Goal: Information Seeking & Learning: Learn about a topic

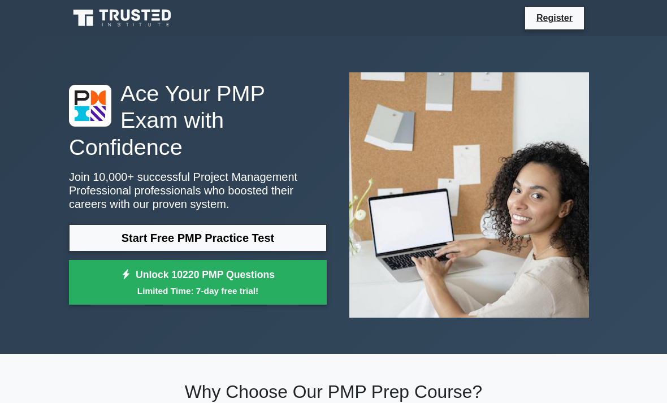
click at [265, 236] on link "Start Free PMP Practice Test" at bounding box center [198, 237] width 258 height 27
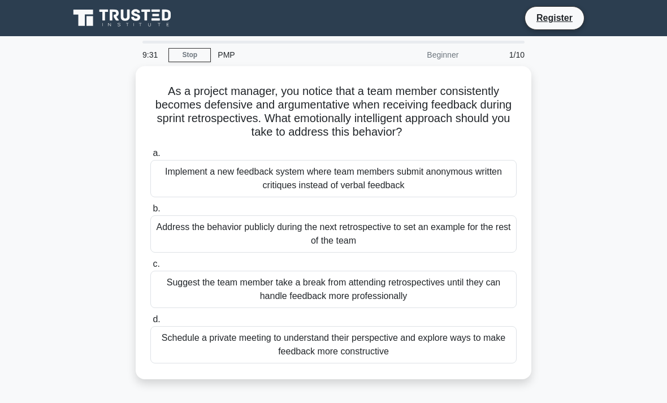
click at [201, 53] on link "Stop" at bounding box center [189, 55] width 42 height 14
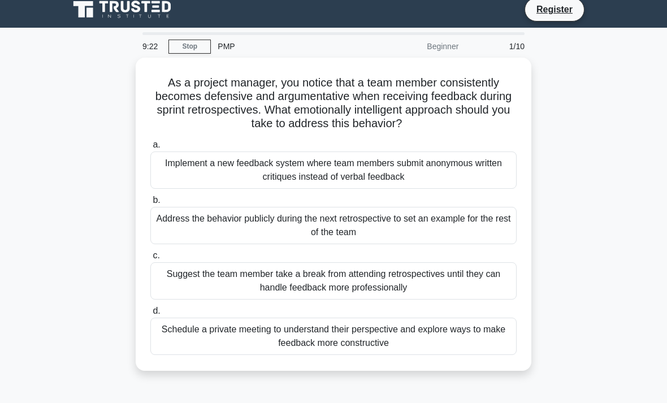
scroll to position [10, 0]
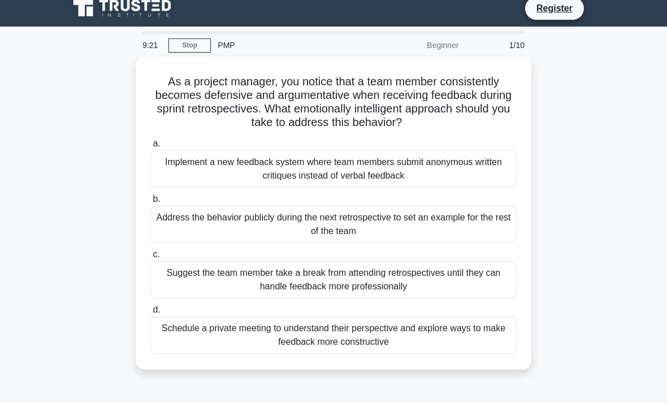
click at [468, 348] on div "Schedule a private meeting to understand their perspective and explore ways to …" at bounding box center [333, 334] width 366 height 37
click at [150, 314] on input "d. Schedule a private meeting to understand their perspective and explore ways …" at bounding box center [150, 309] width 0 height 7
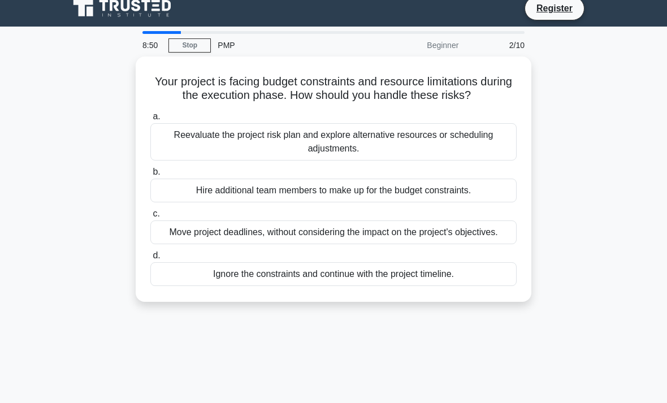
click at [473, 152] on div "Reevaluate the project risk plan and explore alternative resources or schedulin…" at bounding box center [333, 141] width 366 height 37
click at [150, 120] on input "a. Reevaluate the project risk plan and explore alternative resources or schedu…" at bounding box center [150, 116] width 0 height 7
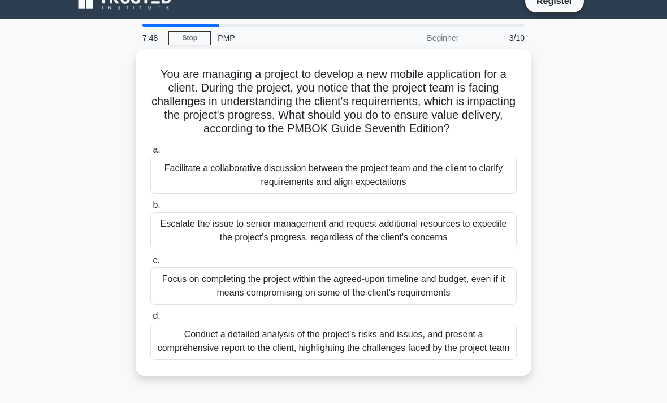
scroll to position [35, 0]
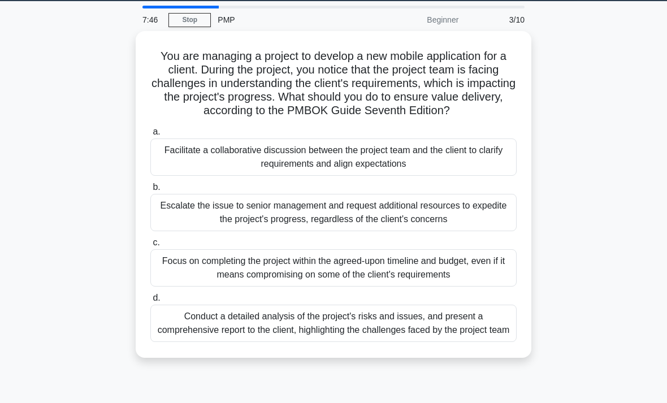
click at [491, 164] on div "Facilitate a collaborative discussion between the project team and the client t…" at bounding box center [333, 156] width 366 height 37
click at [150, 136] on input "a. Facilitate a collaborative discussion between the project team and the clien…" at bounding box center [150, 131] width 0 height 7
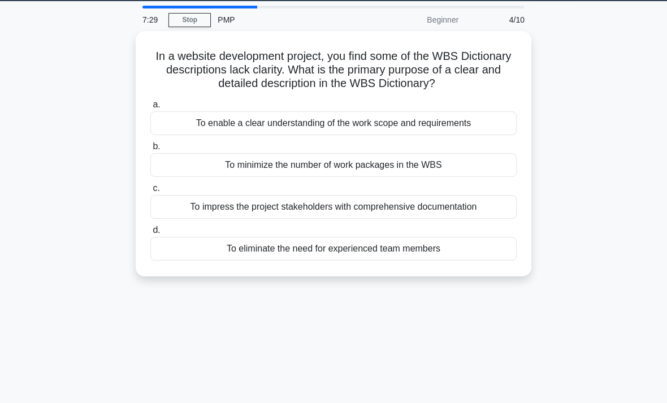
click at [494, 121] on div "To enable a clear understanding of the work scope and requirements" at bounding box center [333, 123] width 366 height 24
click at [150, 108] on input "a. To enable a clear understanding of the work scope and requirements" at bounding box center [150, 104] width 0 height 7
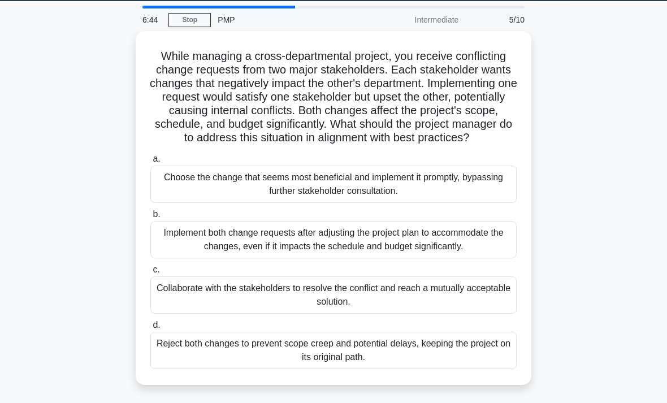
scroll to position [34, 0]
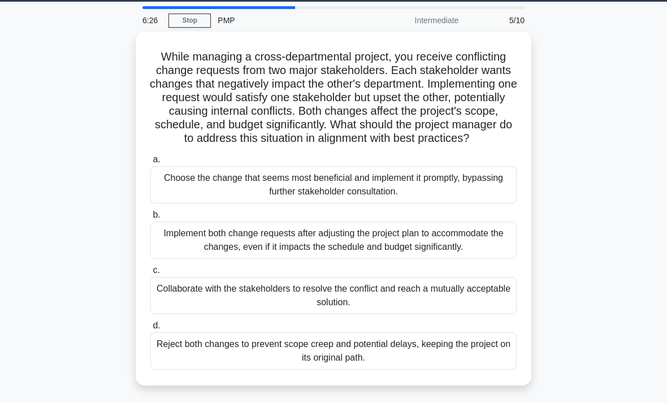
click at [499, 197] on div "Choose the change that seems most beneficial and implement it promptly, bypassi…" at bounding box center [333, 184] width 366 height 37
click at [150, 163] on input "a. Choose the change that seems most beneficial and implement it promptly, bypa…" at bounding box center [150, 159] width 0 height 7
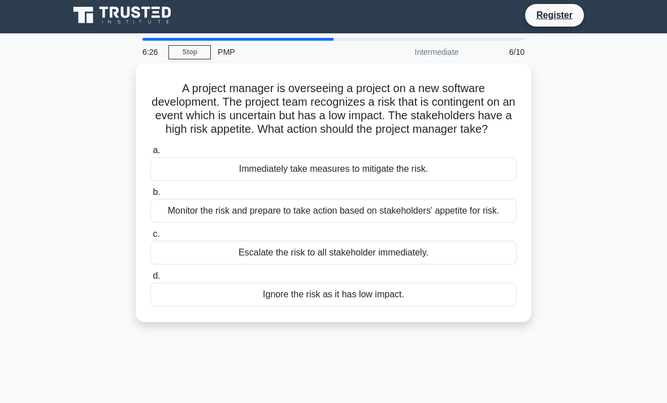
scroll to position [0, 0]
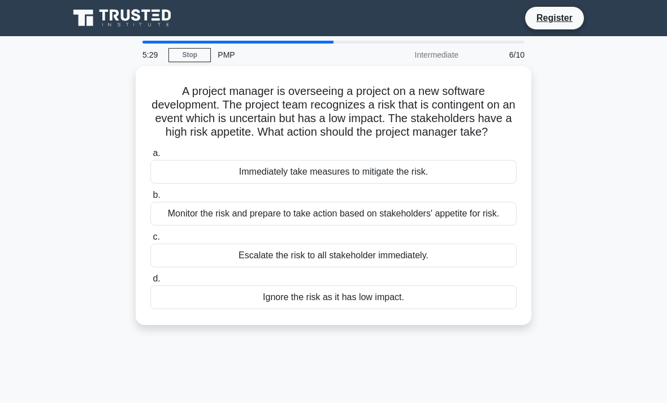
click at [503, 225] on div "Monitor the risk and prepare to take action based on stakeholders' appetite for…" at bounding box center [333, 214] width 366 height 24
click at [150, 199] on input "b. Monitor the risk and prepare to take action based on stakeholders' appetite …" at bounding box center [150, 195] width 0 height 7
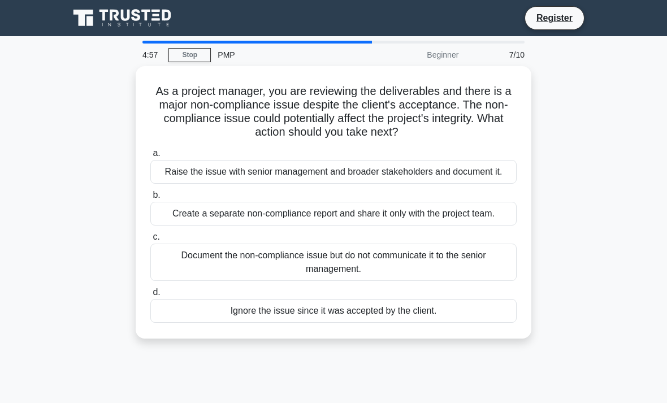
click at [494, 225] on div "Create a separate non-compliance report and share it only with the project team." at bounding box center [333, 214] width 366 height 24
click at [150, 199] on input "b. Create a separate non-compliance report and share it only with the project t…" at bounding box center [150, 195] width 0 height 7
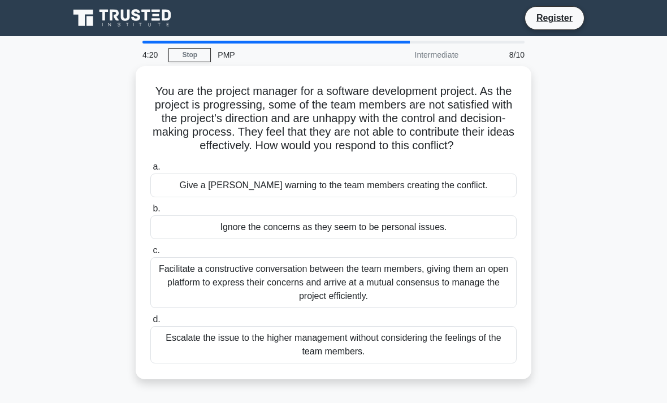
click at [499, 296] on div "Facilitate a constructive conversation between the team members, giving them an…" at bounding box center [333, 282] width 366 height 51
click at [150, 254] on input "c. Facilitate a constructive conversation between the team members, giving them…" at bounding box center [150, 250] width 0 height 7
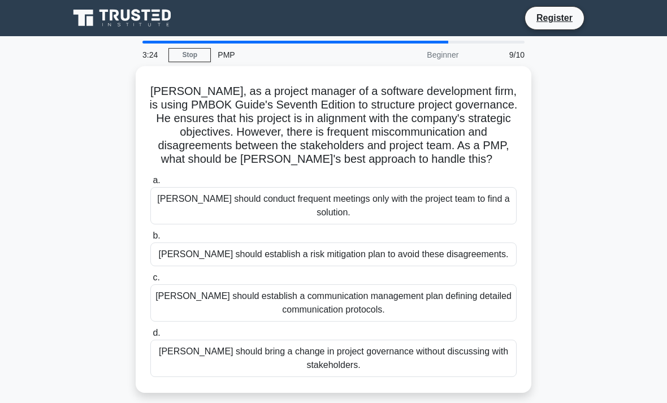
click at [490, 315] on div "Adam should establish a communication management plan defining detailed communi…" at bounding box center [333, 302] width 366 height 37
click at [150, 281] on input "c. Adam should establish a communication management plan defining detailed comm…" at bounding box center [150, 277] width 0 height 7
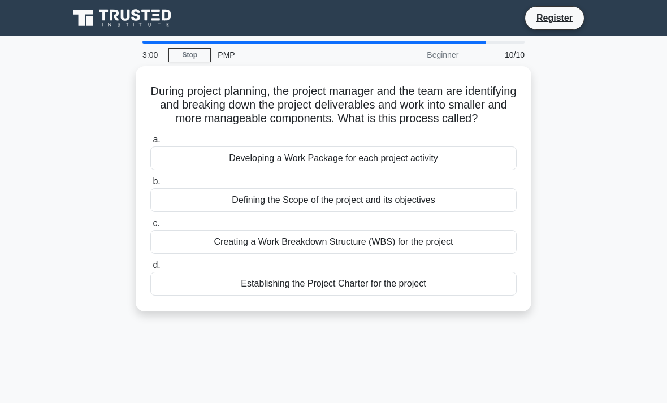
click at [471, 295] on div "Establishing the Project Charter for the project" at bounding box center [333, 284] width 366 height 24
click at [150, 269] on input "d. Establishing the Project Charter for the project" at bounding box center [150, 265] width 0 height 7
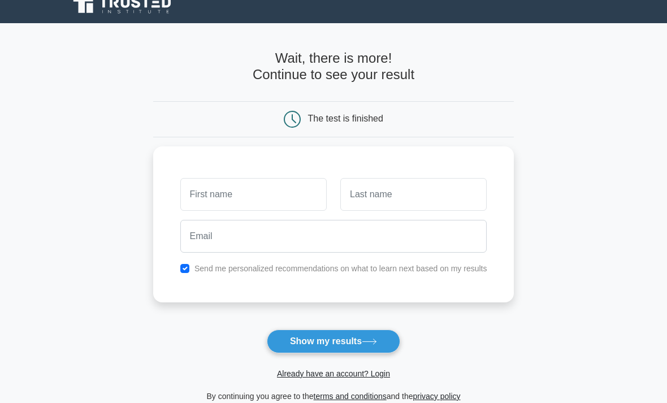
scroll to position [13, 0]
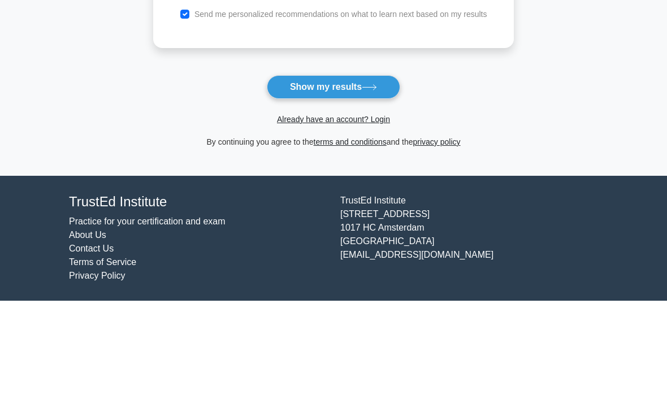
click at [193, 59] on input "text" at bounding box center [253, 42] width 146 height 33
type input "Emma"
click at [425, 59] on input "text" at bounding box center [413, 42] width 146 height 33
type input "Afrane"
click at [360, 101] on input "email" at bounding box center [333, 84] width 307 height 33
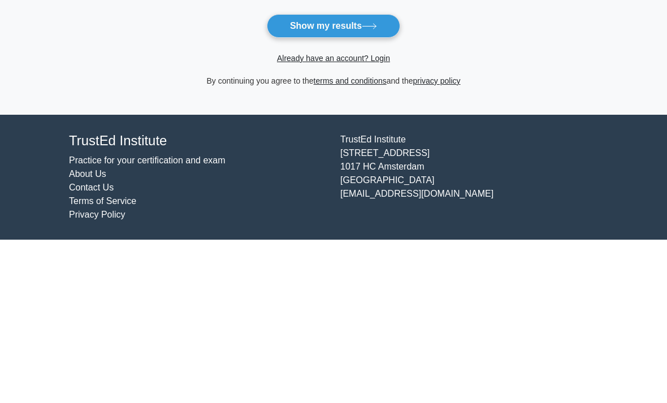
scroll to position [163, 0]
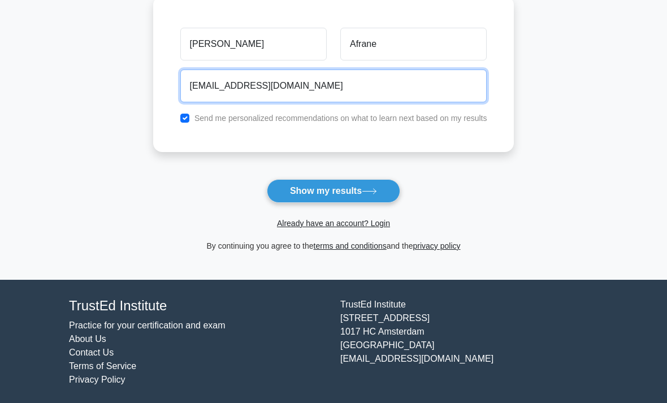
type input "afrane65@gmil.com"
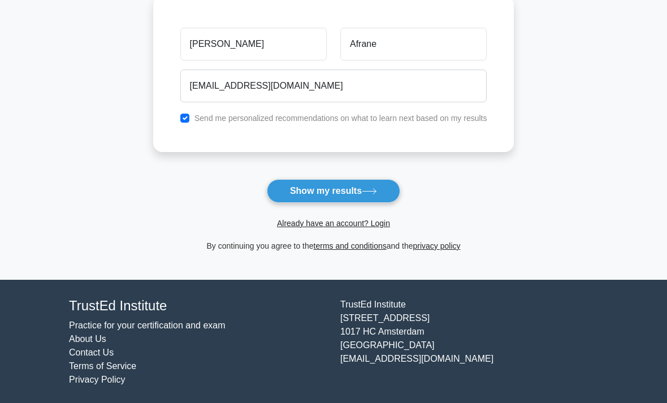
click at [364, 186] on button "Show my results" at bounding box center [333, 191] width 133 height 24
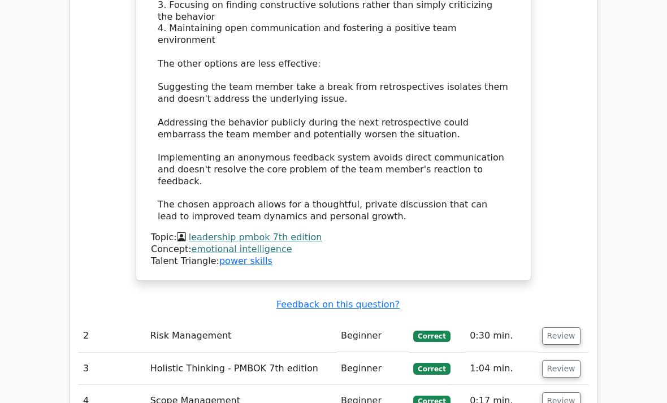
scroll to position [1527, 0]
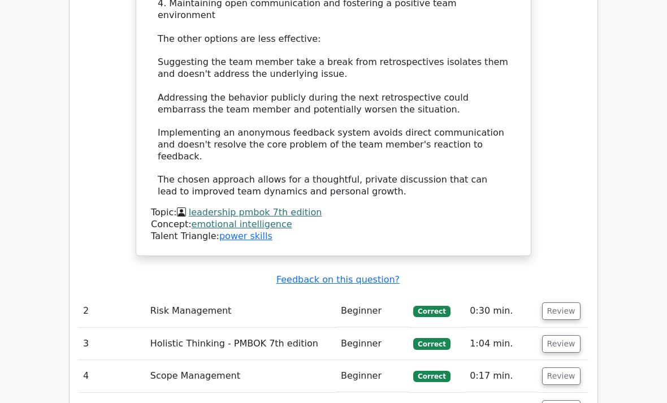
click at [585, 360] on td "Review" at bounding box center [562, 376] width 51 height 32
click at [563, 400] on button "Review" at bounding box center [561, 409] width 38 height 18
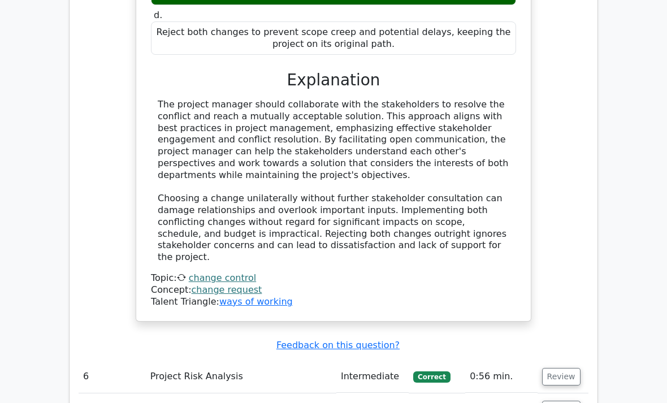
scroll to position [2233, 0]
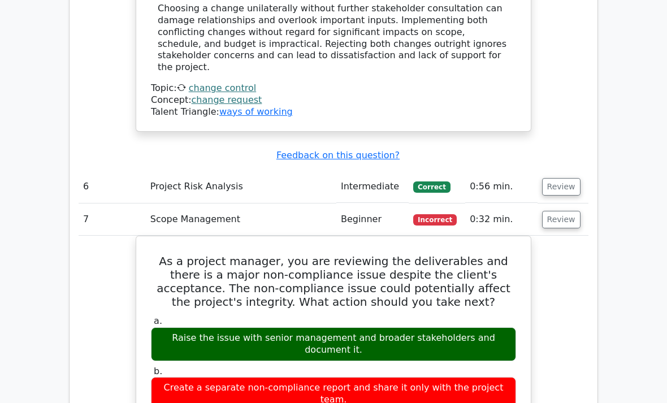
scroll to position [2421, 0]
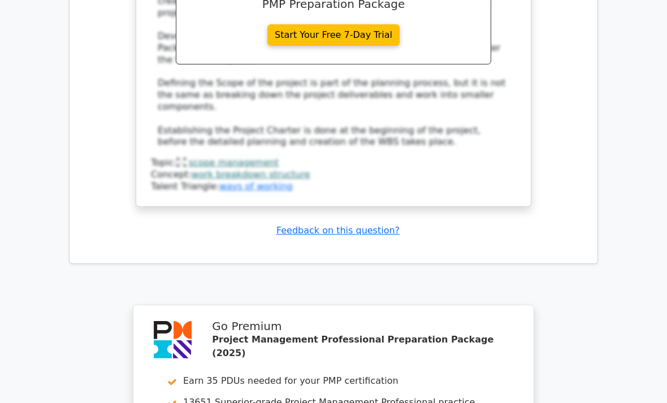
scroll to position [3833, 0]
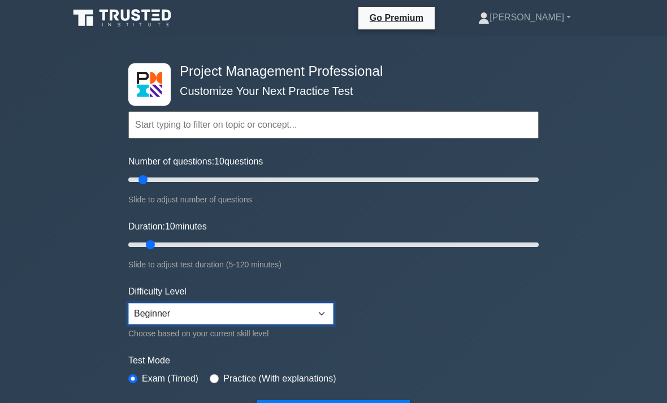
click at [321, 317] on select "Beginner Intermediate Expert" at bounding box center [230, 313] width 205 height 21
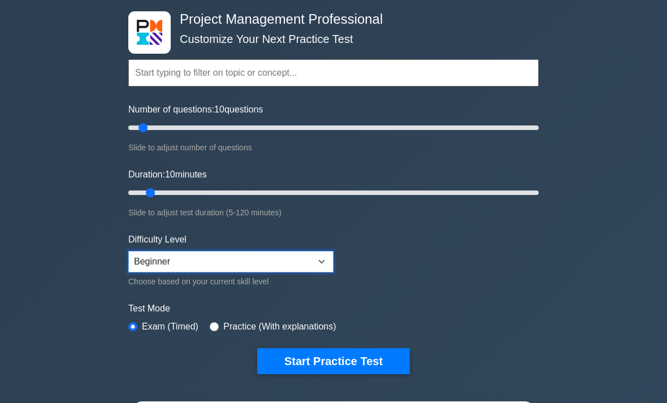
scroll to position [55, 0]
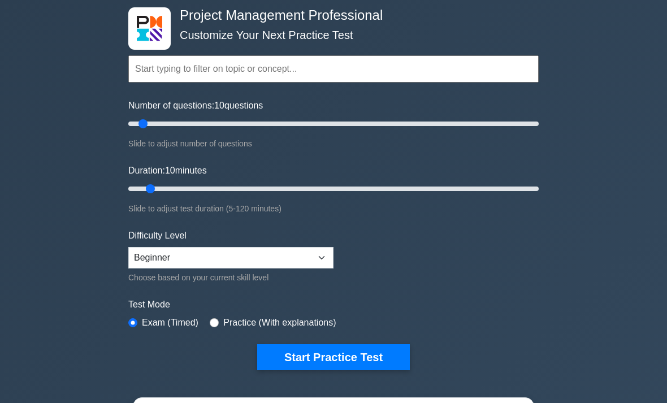
click at [369, 358] on button "Start Practice Test" at bounding box center [333, 358] width 153 height 26
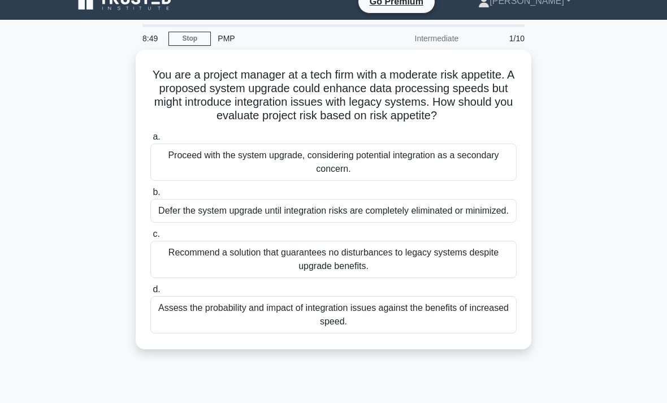
scroll to position [11, 0]
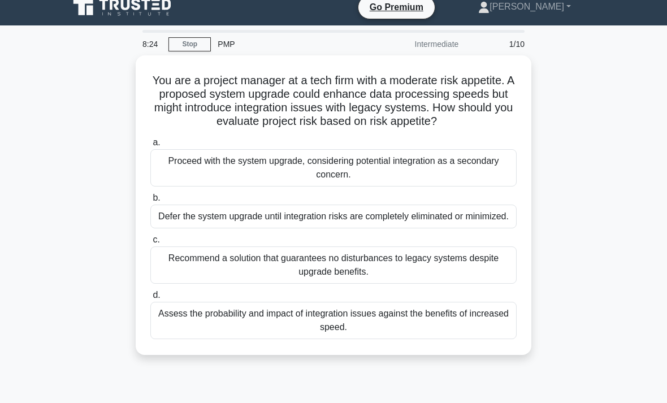
click at [499, 283] on div "Recommend a solution that guarantees no disturbances to legacy systems despite …" at bounding box center [333, 264] width 366 height 37
click at [150, 244] on input "c. Recommend a solution that guarantees no disturbances to legacy systems despi…" at bounding box center [150, 239] width 0 height 7
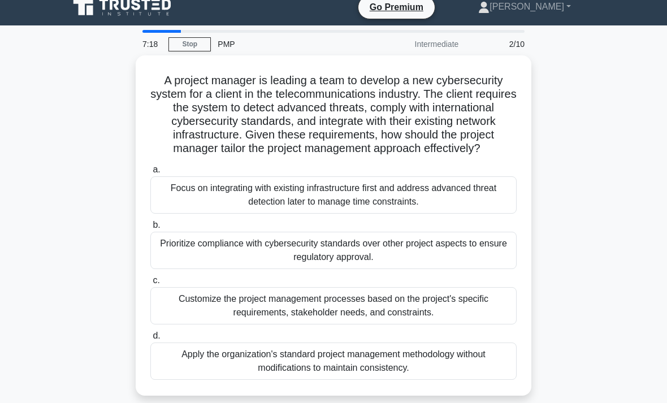
click at [474, 321] on div "Customize the project management processes based on the project's specific requ…" at bounding box center [333, 305] width 366 height 37
click at [150, 284] on input "c. Customize the project management processes based on the project's specific r…" at bounding box center [150, 280] width 0 height 7
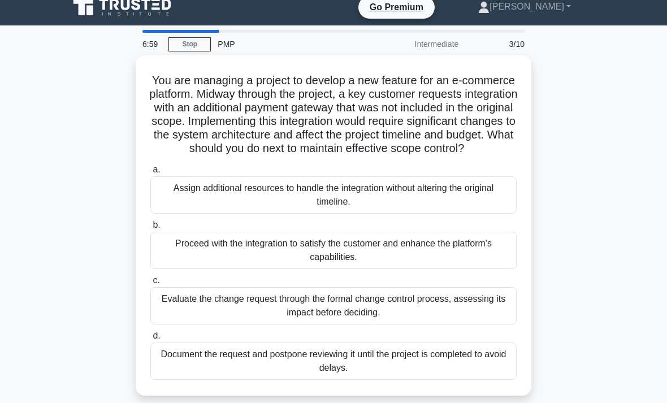
click at [187, 51] on link "Stop" at bounding box center [189, 44] width 42 height 14
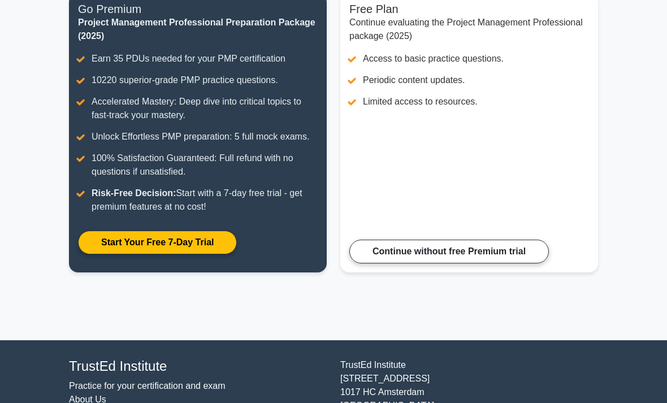
scroll to position [162, 0]
click at [510, 263] on link "Continue without free Premium trial" at bounding box center [448, 252] width 199 height 24
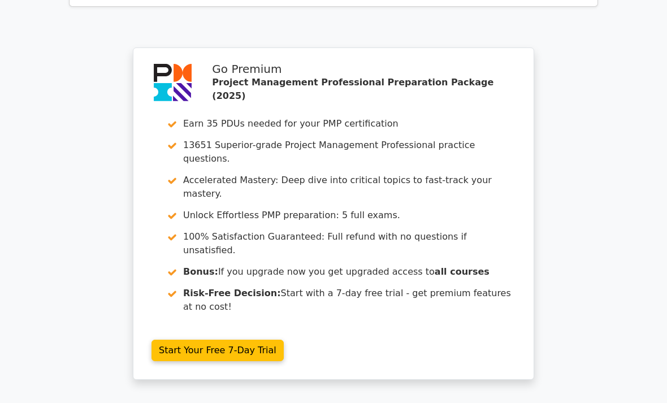
scroll to position [2140, 0]
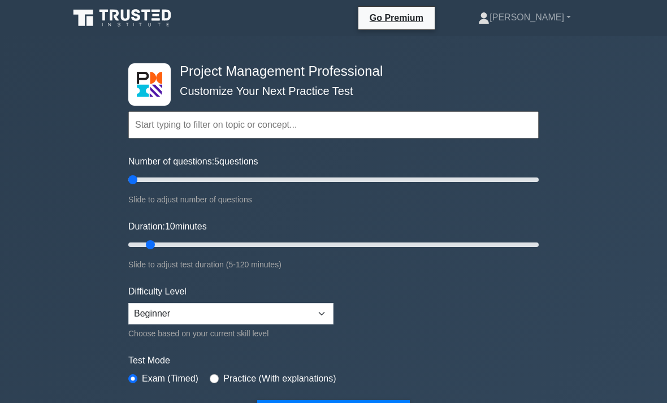
type input "5"
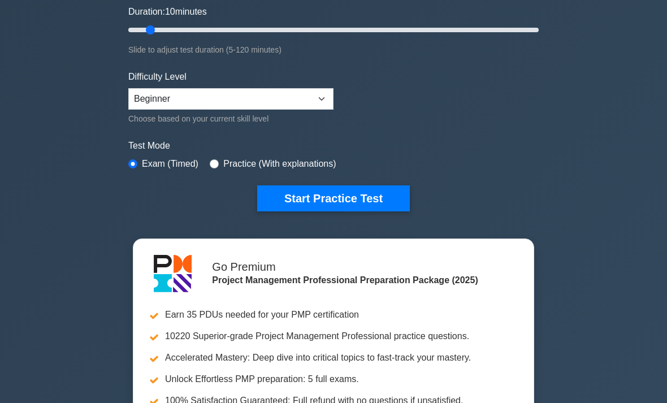
scroll to position [215, 0]
click at [389, 199] on button "Start Practice Test" at bounding box center [333, 198] width 153 height 26
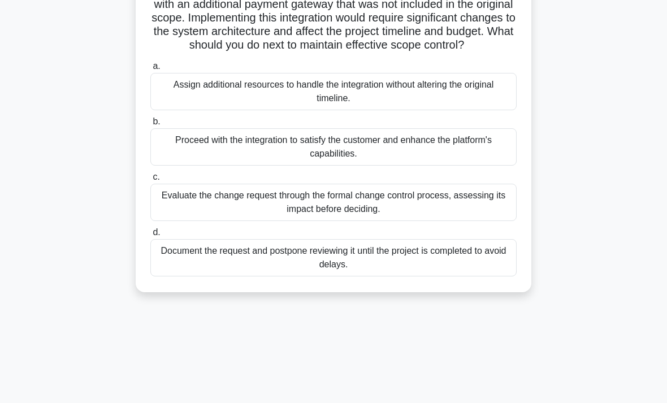
scroll to position [116, 0]
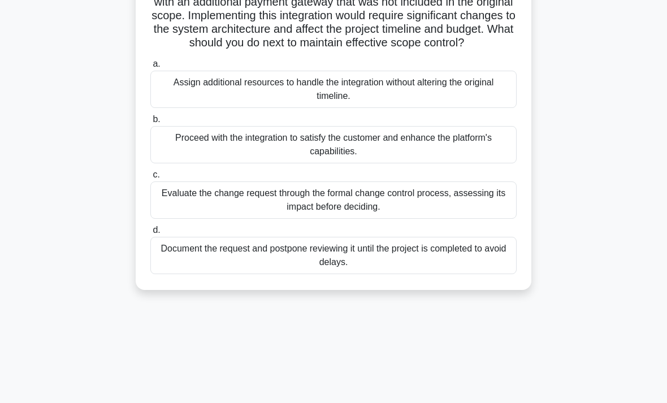
click at [486, 219] on div "Evaluate the change request through the formal change control process, assessin…" at bounding box center [333, 199] width 366 height 37
click at [150, 179] on input "c. Evaluate the change request through the formal change control process, asses…" at bounding box center [150, 174] width 0 height 7
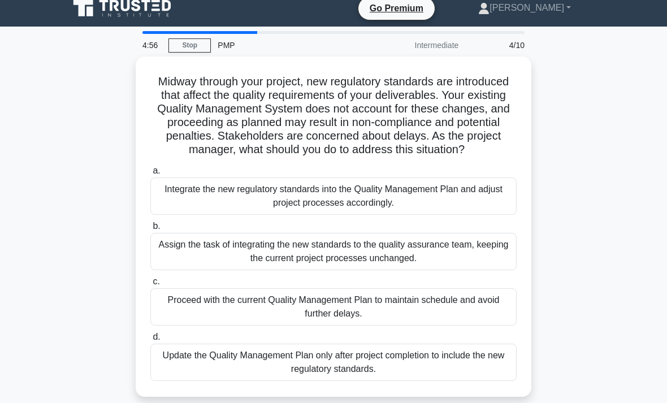
scroll to position [0, 0]
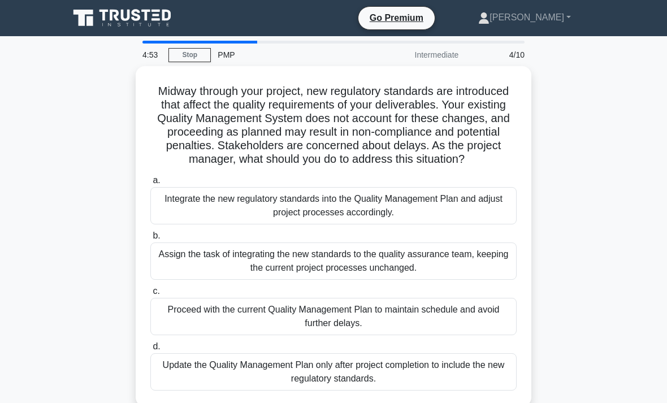
click at [505, 332] on div "Proceed with the current Quality Management Plan to maintain schedule and avoid…" at bounding box center [333, 316] width 366 height 37
click at [150, 295] on input "c. Proceed with the current Quality Management Plan to maintain schedule and av…" at bounding box center [150, 291] width 0 height 7
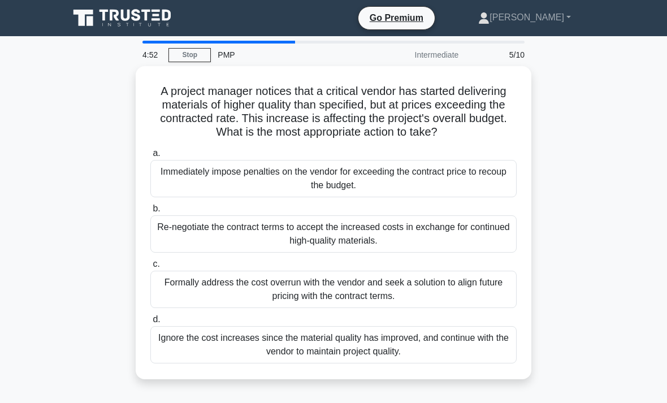
click at [484, 301] on div "Formally address the cost overrun with the vendor and seek a solution to align …" at bounding box center [333, 289] width 366 height 37
click at [150, 268] on input "c. Formally address the cost overrun with the vendor and seek a solution to ali…" at bounding box center [150, 263] width 0 height 7
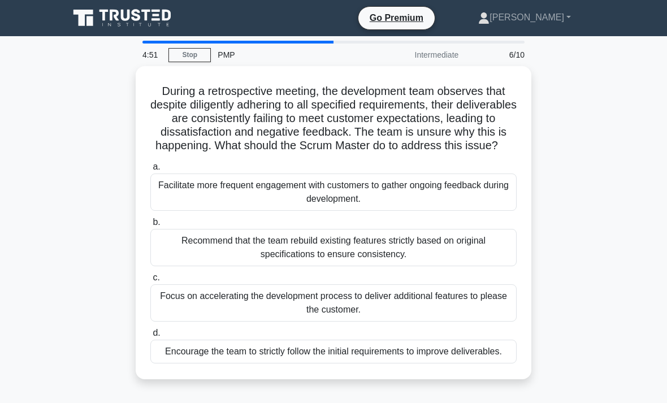
scroll to position [1, 0]
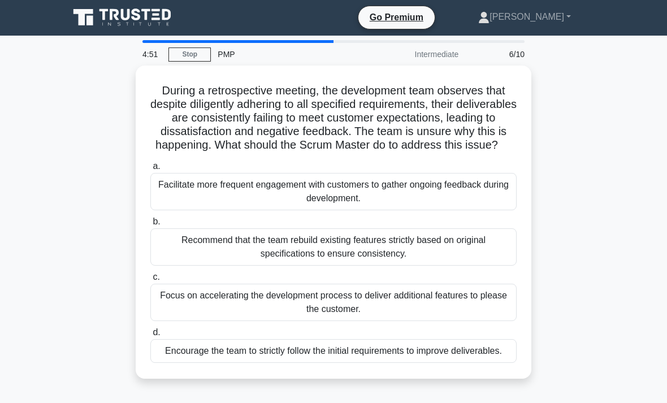
click at [489, 266] on div "Recommend that the team rebuild existing features strictly based on original sp…" at bounding box center [333, 246] width 366 height 37
click at [150, 225] on input "b. Recommend that the team rebuild existing features strictly based on original…" at bounding box center [150, 221] width 0 height 7
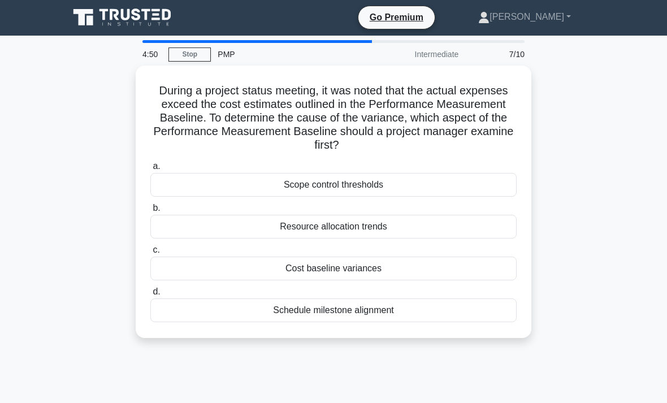
click at [484, 256] on div "Cost baseline variances" at bounding box center [333, 268] width 366 height 24
click at [150, 254] on input "c. Cost baseline variances" at bounding box center [150, 249] width 0 height 7
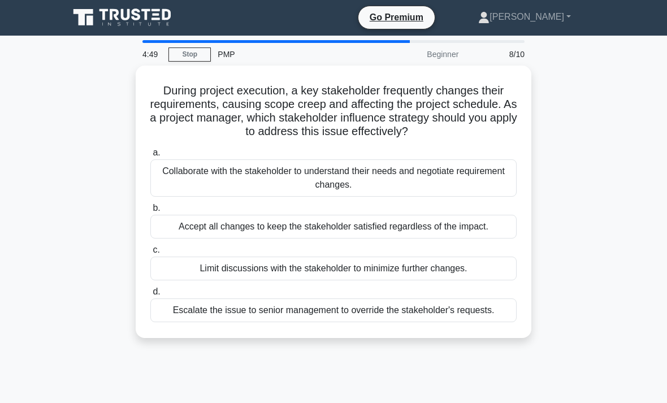
click at [469, 238] on div "Accept all changes to keep the stakeholder satisfied regardless of the impact." at bounding box center [333, 227] width 366 height 24
click at [150, 212] on input "b. Accept all changes to keep the stakeholder satisfied regardless of the impac…" at bounding box center [150, 208] width 0 height 7
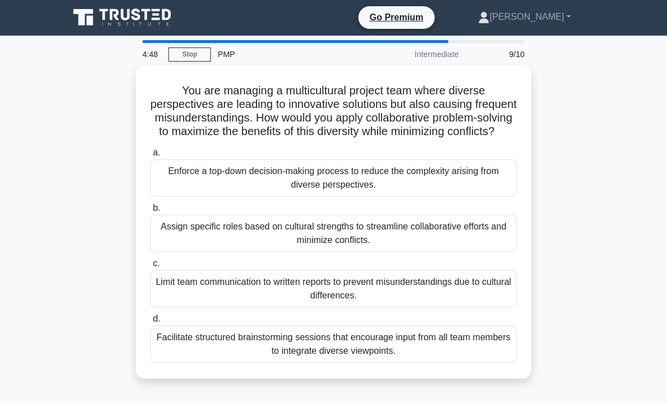
click at [454, 304] on div "Limit team communication to written reports to prevent misunderstandings due to…" at bounding box center [333, 288] width 366 height 37
click at [150, 267] on input "c. Limit team communication to written reports to prevent misunderstandings due…" at bounding box center [150, 263] width 0 height 7
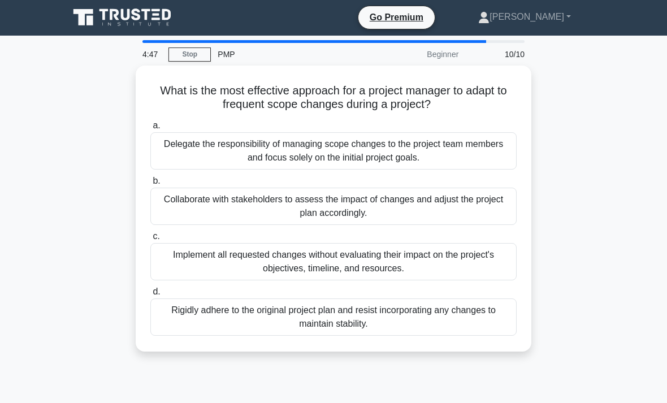
click at [474, 266] on div "Implement all requested changes without evaluating their impact on the project'…" at bounding box center [333, 261] width 366 height 37
click at [150, 240] on input "c. Implement all requested changes without evaluating their impact on the proje…" at bounding box center [150, 236] width 0 height 7
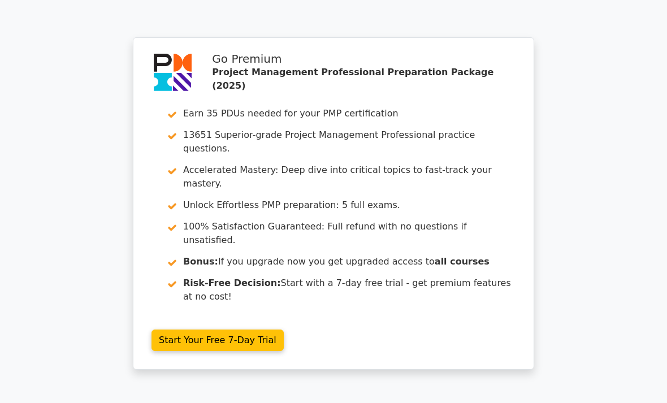
scroll to position [2121, 0]
